Goal: Check status: Check status

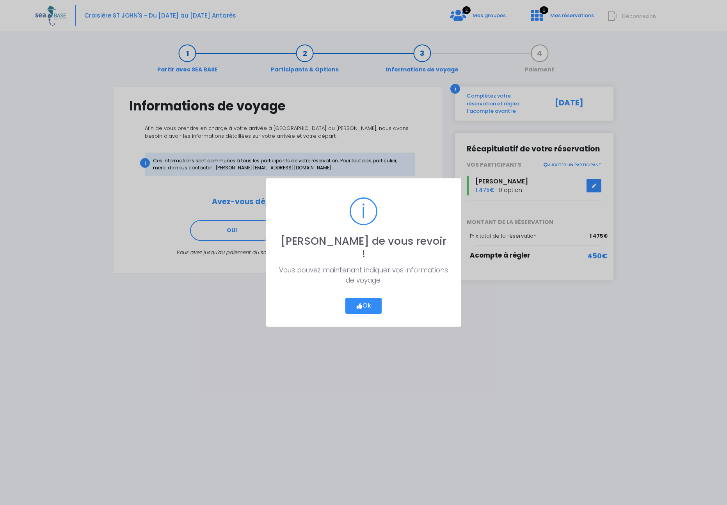
click at [367, 302] on button "Ok" at bounding box center [363, 306] width 37 height 16
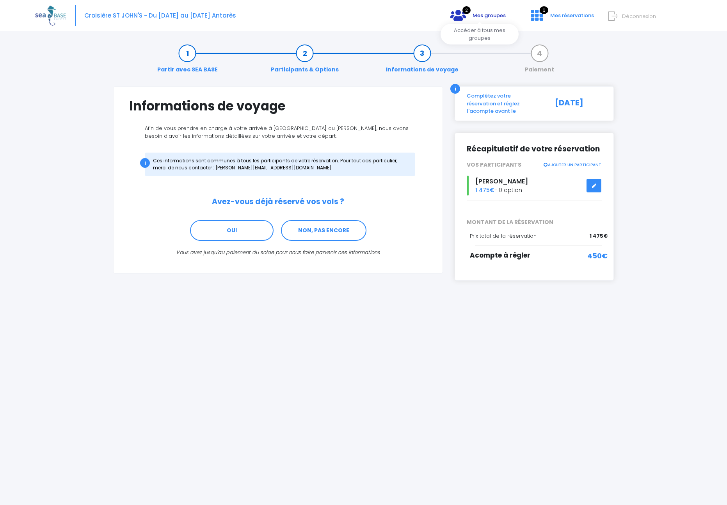
click at [480, 14] on span "Mes groupes" at bounding box center [488, 15] width 33 height 7
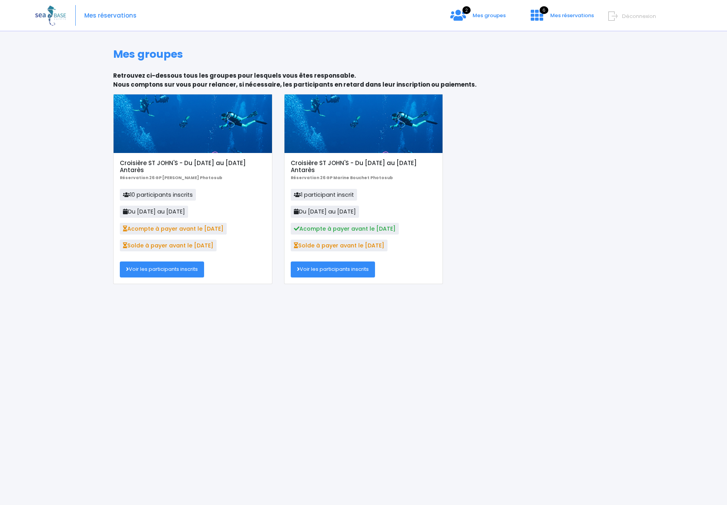
click at [154, 272] on link "Voir les participants inscrits" at bounding box center [162, 269] width 84 height 16
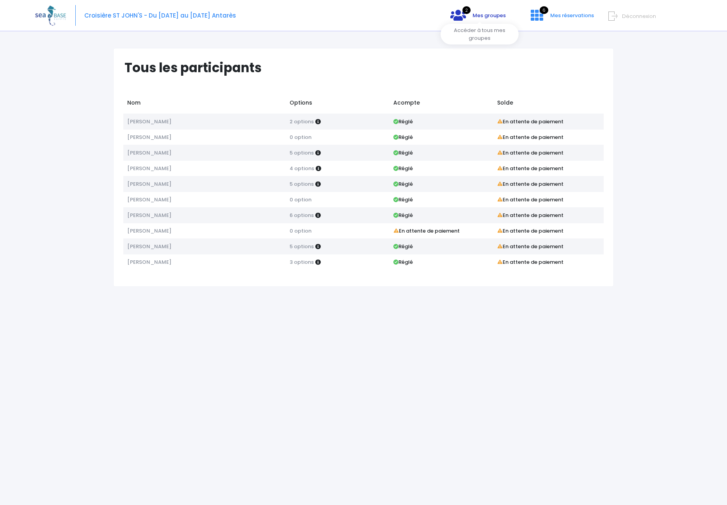
click at [469, 13] on span "2" at bounding box center [466, 10] width 8 height 8
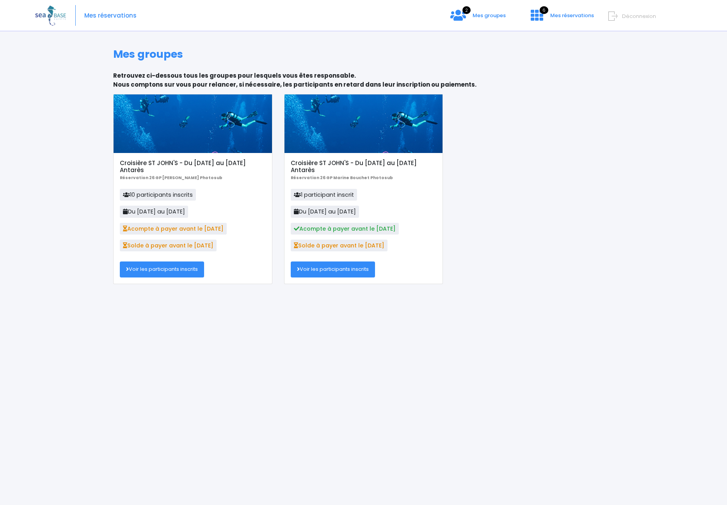
click at [336, 271] on link "Voir les participants inscrits" at bounding box center [333, 269] width 84 height 16
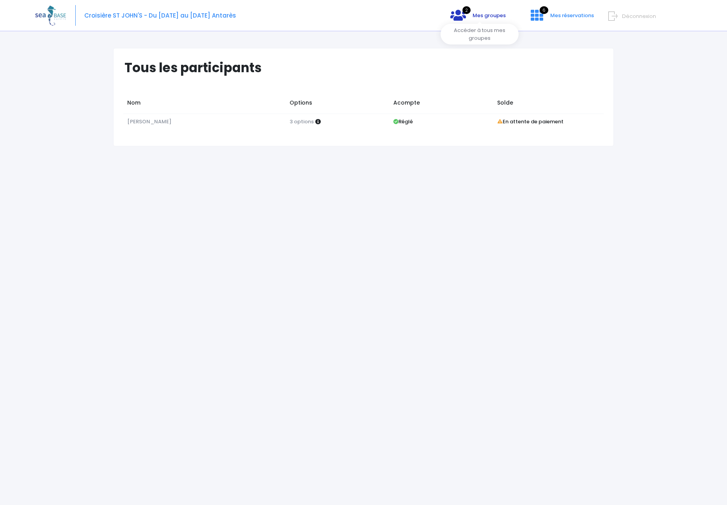
click at [463, 17] on icon at bounding box center [458, 15] width 16 height 12
